Goal: Navigation & Orientation: Find specific page/section

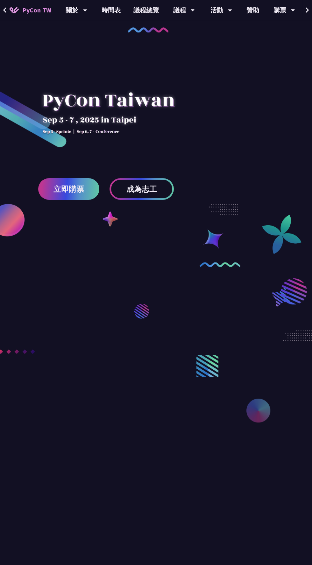
click at [302, 18] on button at bounding box center [307, 10] width 10 height 20
click at [299, 17] on div "中文" at bounding box center [299, 10] width 28 height 20
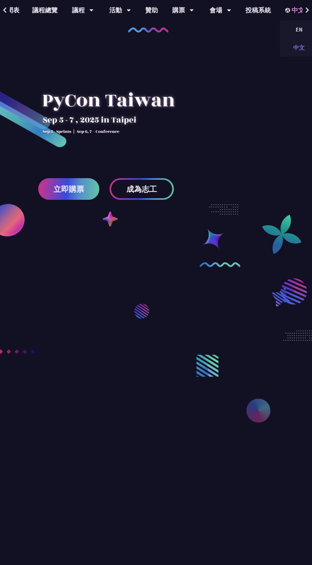
click at [289, 52] on div "中文" at bounding box center [299, 47] width 38 height 15
click at [80, 13] on div "議程" at bounding box center [83, 10] width 22 height 20
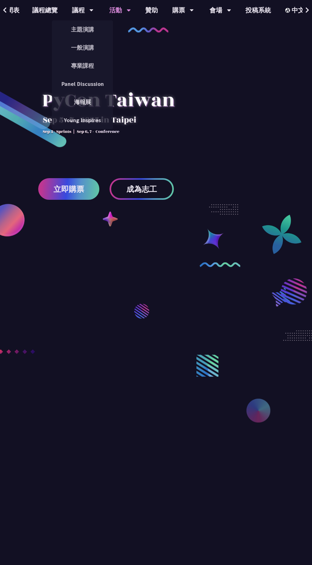
click at [101, 13] on div "活動 衝刺開發 閃電秀 開放空間 徵才資訊" at bounding box center [120, 10] width 38 height 20
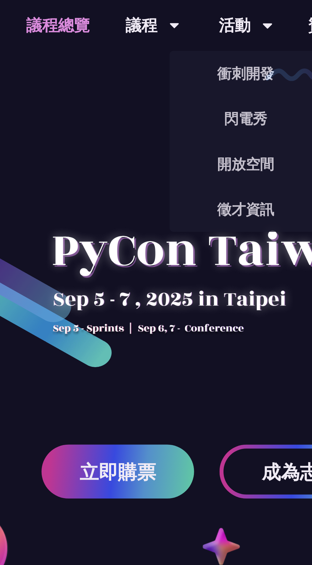
click at [40, 13] on link "議程總覽" at bounding box center [45, 10] width 38 height 20
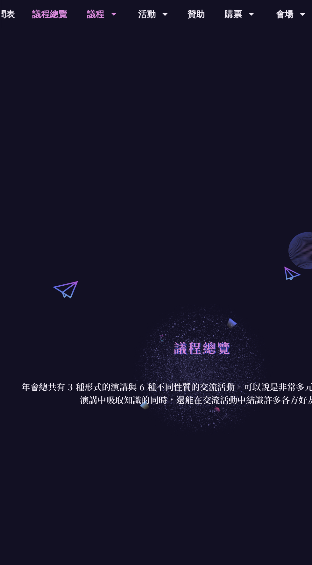
click at [78, 10] on div "議程" at bounding box center [83, 10] width 22 height 20
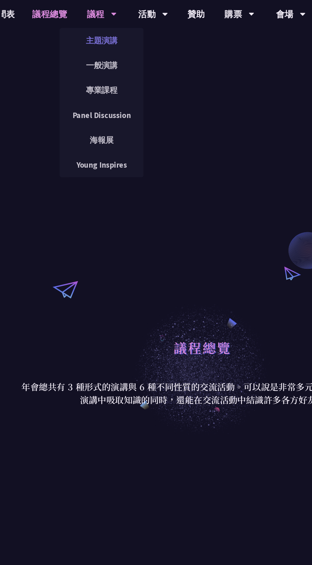
click at [66, 25] on link "主題演講" at bounding box center [82, 29] width 61 height 15
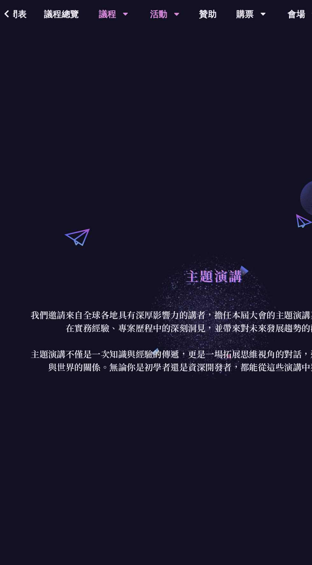
click at [112, 15] on div "活動" at bounding box center [120, 10] width 22 height 20
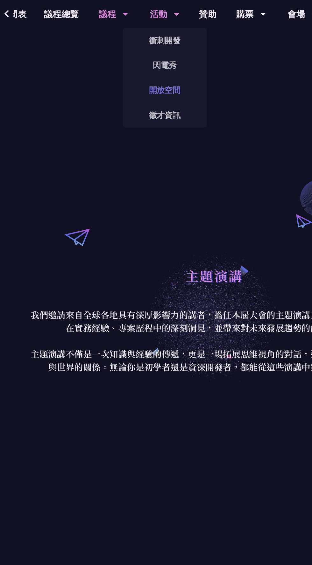
click at [96, 73] on link "開放空間" at bounding box center [119, 65] width 61 height 15
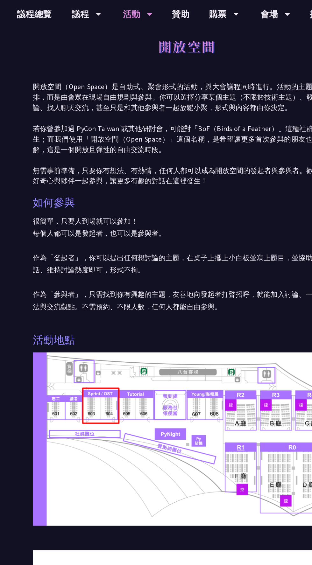
scroll to position [5, 0]
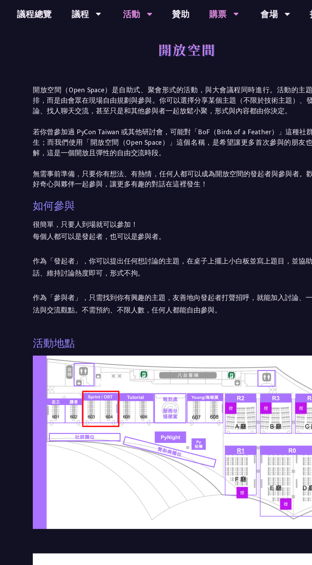
click at [190, 10] on icon at bounding box center [192, 10] width 4 height 6
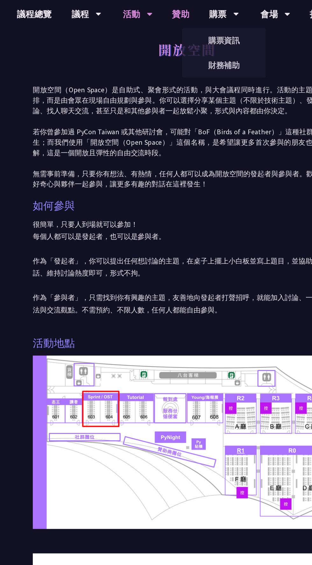
click at [155, 16] on link "贊助" at bounding box center [151, 10] width 25 height 20
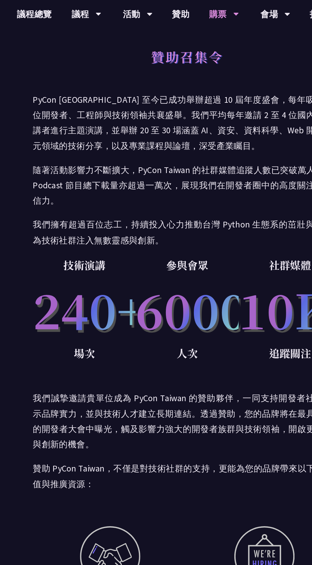
click at [190, 12] on div "購票 購票資訊 財務補助" at bounding box center [183, 10] width 38 height 20
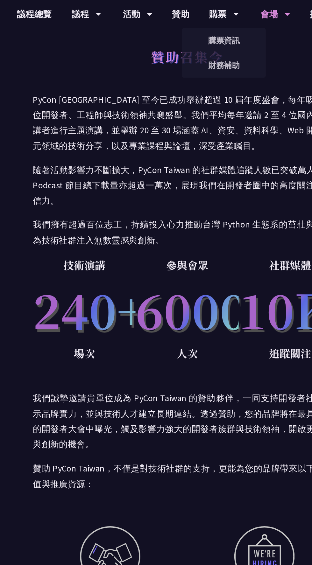
click at [216, 11] on div "會場" at bounding box center [220, 10] width 22 height 20
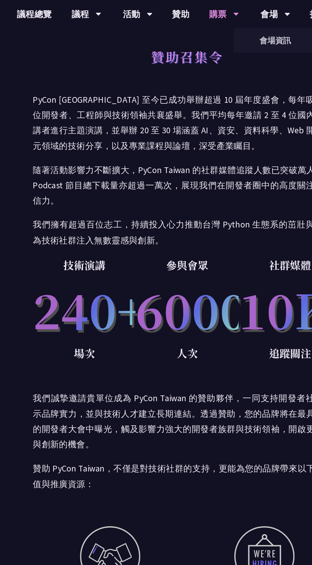
click at [180, 14] on div "購票" at bounding box center [183, 10] width 22 height 20
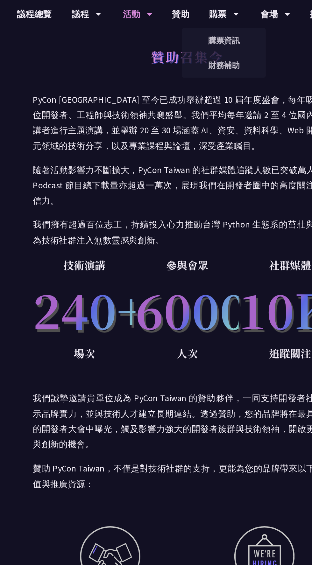
click at [120, 17] on div "活動" at bounding box center [120, 10] width 22 height 20
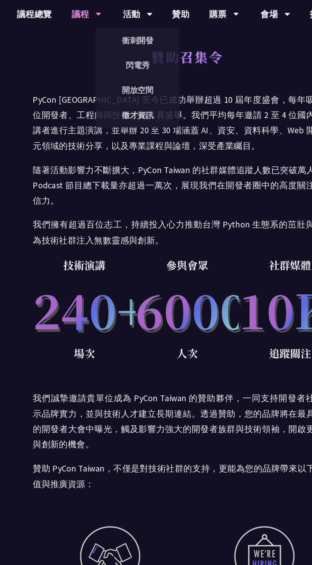
click at [82, 11] on div "議程" at bounding box center [83, 10] width 22 height 20
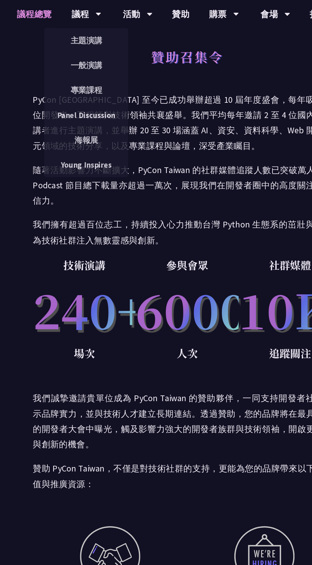
click at [49, 8] on link "議程總覽" at bounding box center [45, 10] width 38 height 20
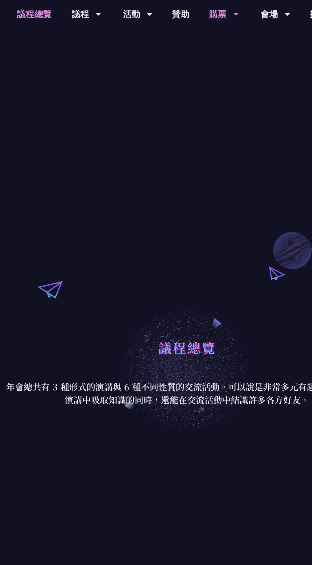
click at [165, 3] on div "購票 購票資訊 財務補助" at bounding box center [183, 10] width 38 height 20
click at [140, 17] on link "贊助" at bounding box center [151, 10] width 25 height 20
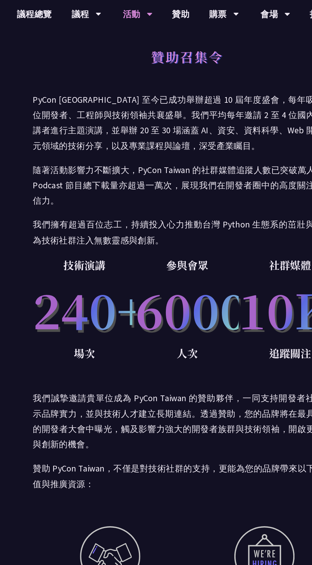
click at [119, 16] on div "活動" at bounding box center [120, 10] width 22 height 20
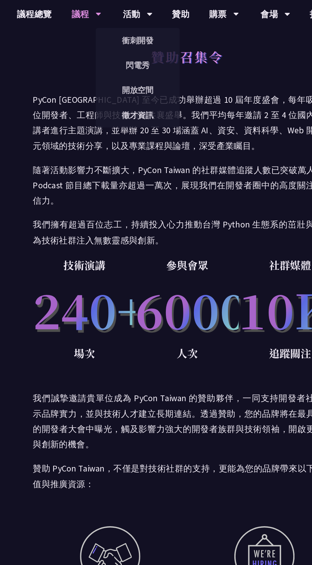
click at [73, 8] on div "議程" at bounding box center [83, 10] width 22 height 20
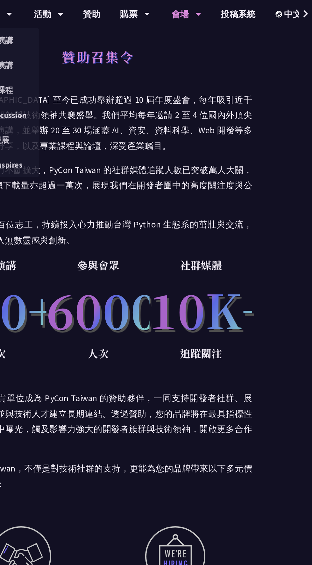
click at [220, 14] on div "會場" at bounding box center [220, 10] width 22 height 20
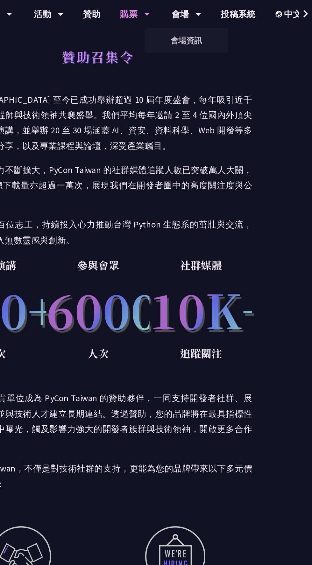
click at [185, 13] on div "購票" at bounding box center [183, 10] width 22 height 20
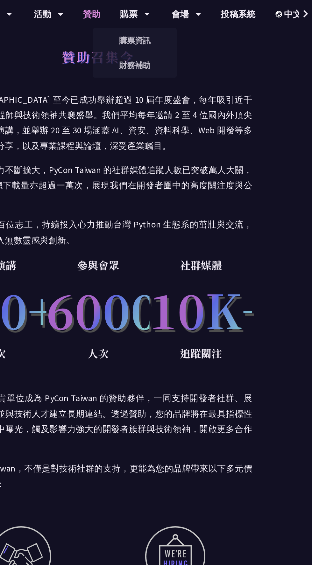
click at [143, 14] on link "贊助" at bounding box center [151, 10] width 25 height 20
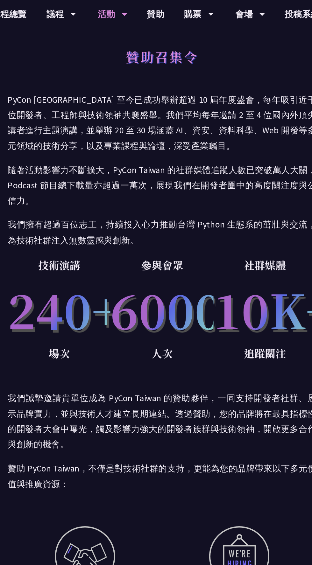
click at [116, 9] on div "活動" at bounding box center [120, 10] width 22 height 20
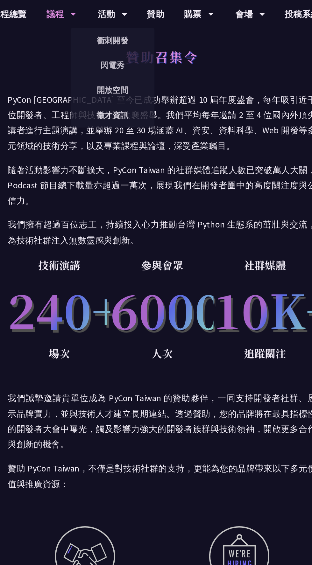
click at [83, 12] on div "議程" at bounding box center [83, 10] width 22 height 20
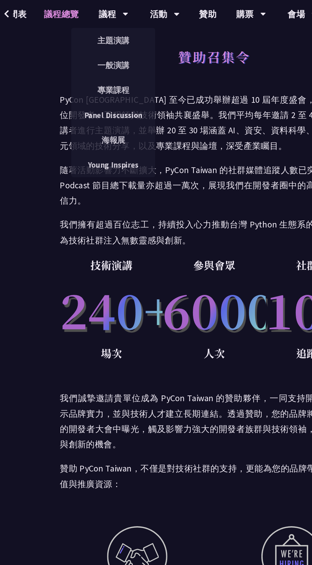
click at [51, 10] on link "議程總覽" at bounding box center [45, 10] width 38 height 20
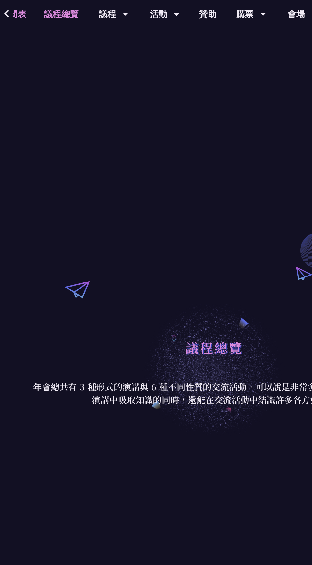
click at [19, 12] on link "時間表" at bounding box center [10, 10] width 32 height 20
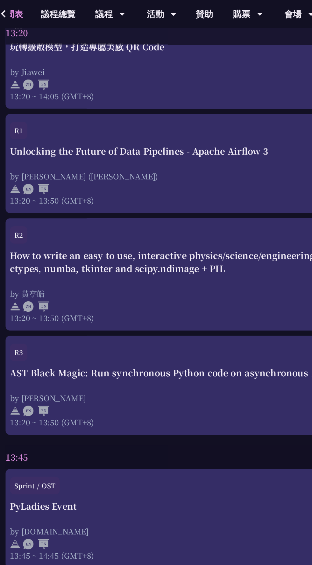
scroll to position [1603, 0]
